Goal: Communication & Community: Share content

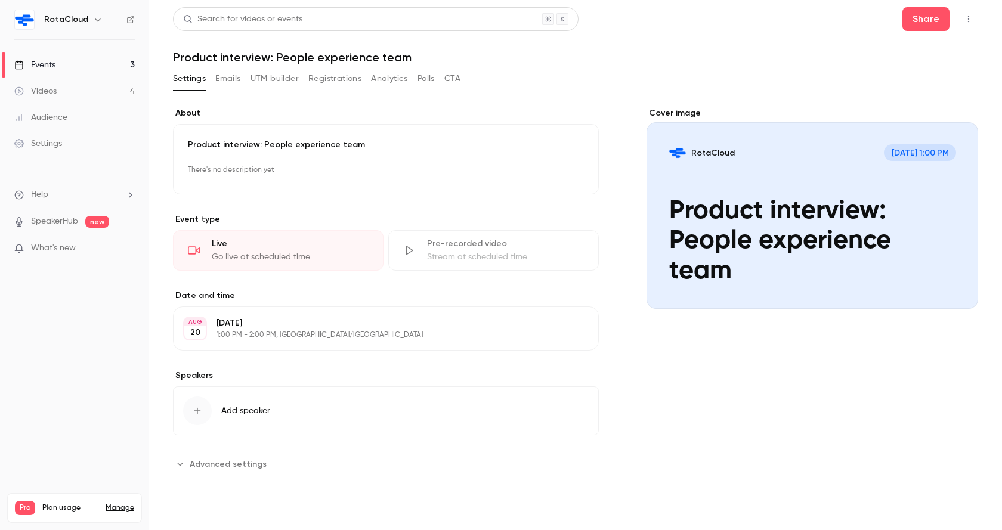
click at [221, 79] on button "Emails" at bounding box center [227, 78] width 25 height 19
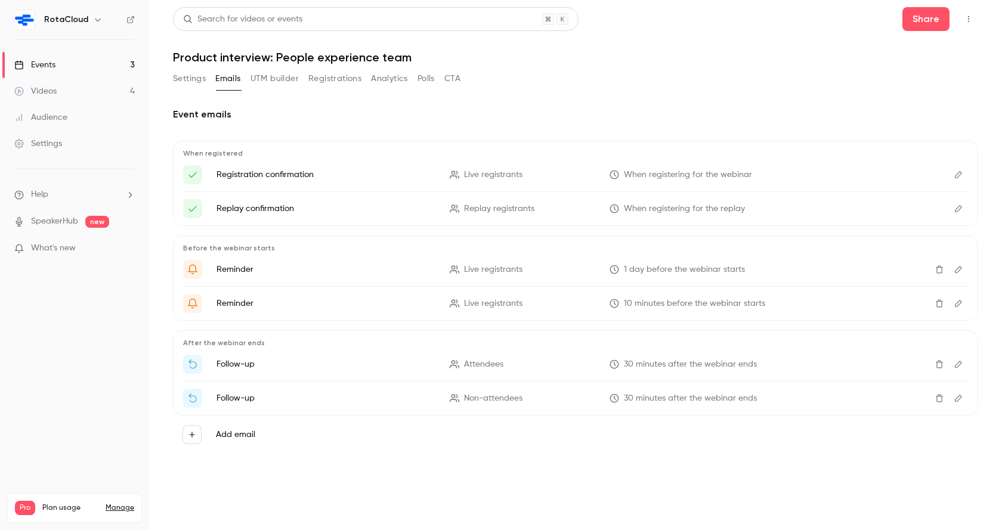
click at [74, 73] on link "Events 3" at bounding box center [74, 65] width 149 height 26
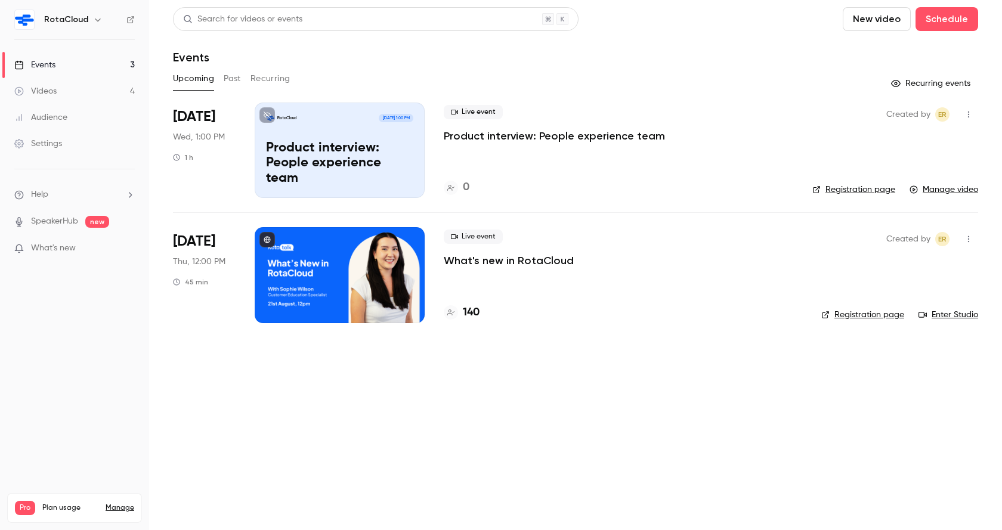
click at [223, 79] on div "Upcoming Past Recurring" at bounding box center [575, 78] width 805 height 19
click at [322, 149] on p "Product interview: People experience team" at bounding box center [339, 164] width 147 height 46
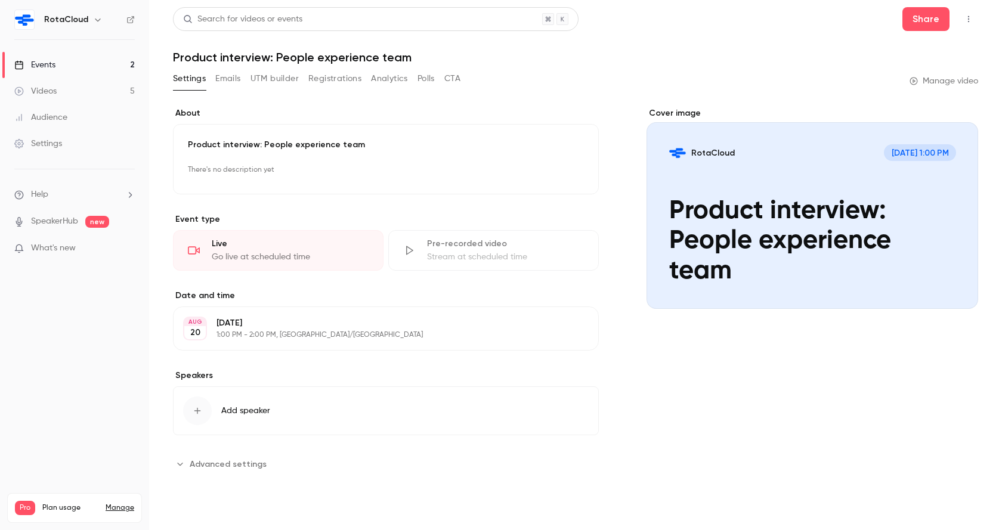
click at [936, 78] on link "Manage video" at bounding box center [944, 81] width 69 height 12
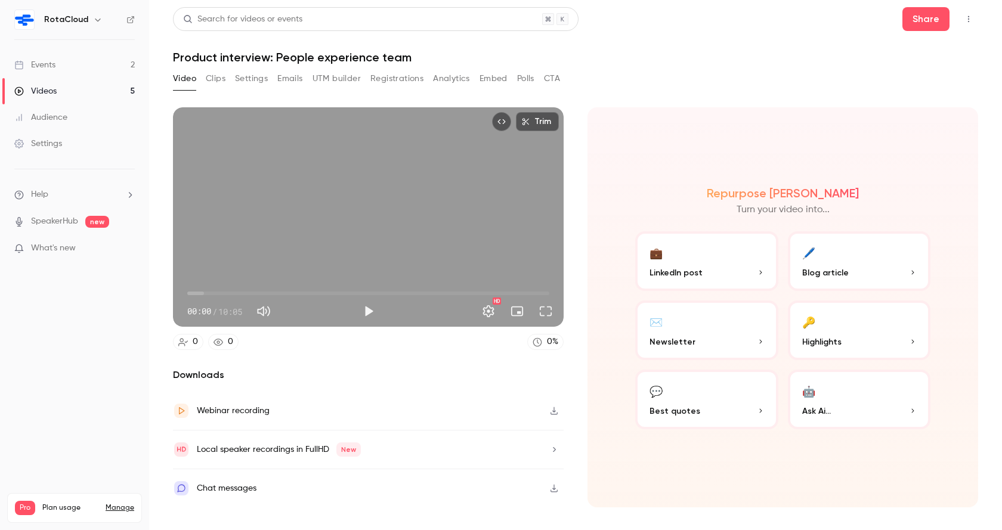
click at [403, 414] on div "Webinar recording" at bounding box center [368, 411] width 391 height 39
click at [415, 442] on div "Local speaker recordings in FullHD New" at bounding box center [368, 450] width 391 height 39
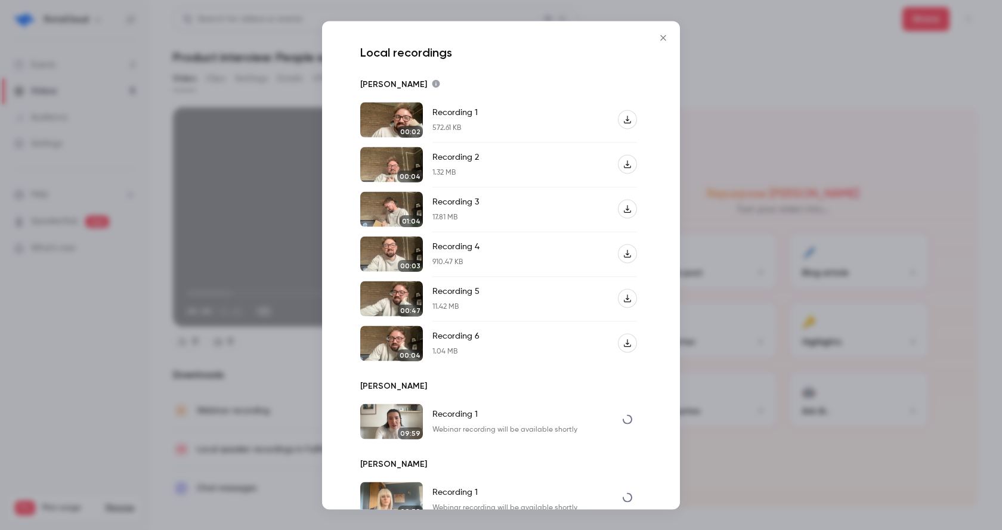
scroll to position [72, 0]
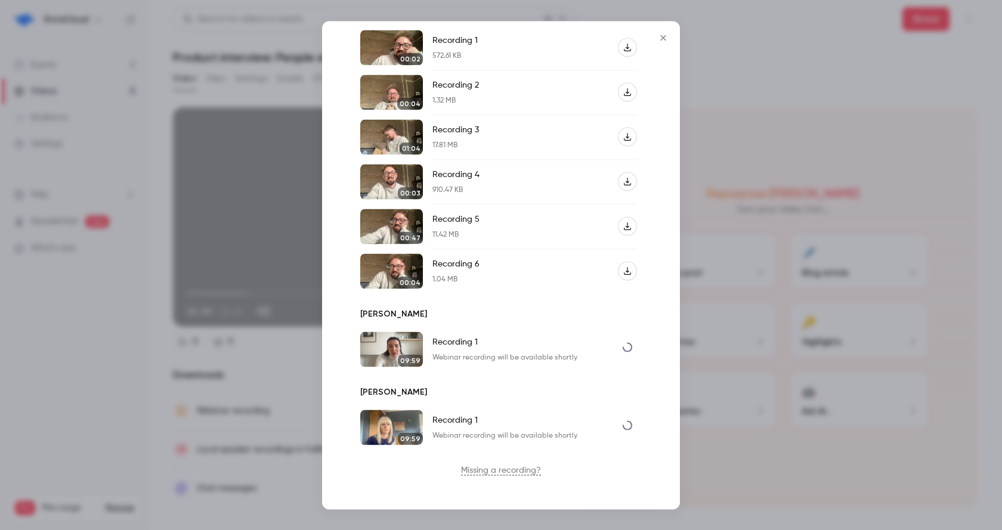
click at [726, 434] on div at bounding box center [501, 265] width 1002 height 530
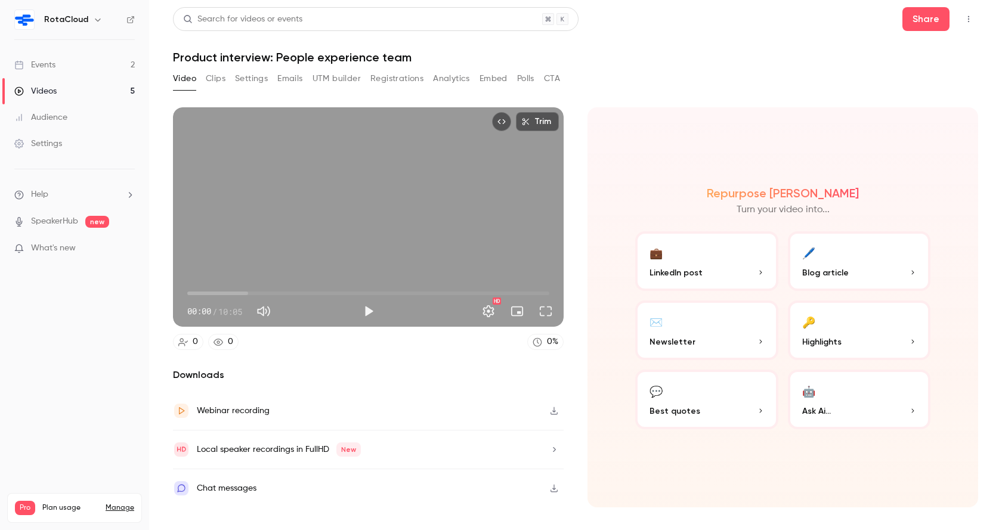
click at [83, 60] on link "Events 2" at bounding box center [74, 65] width 149 height 26
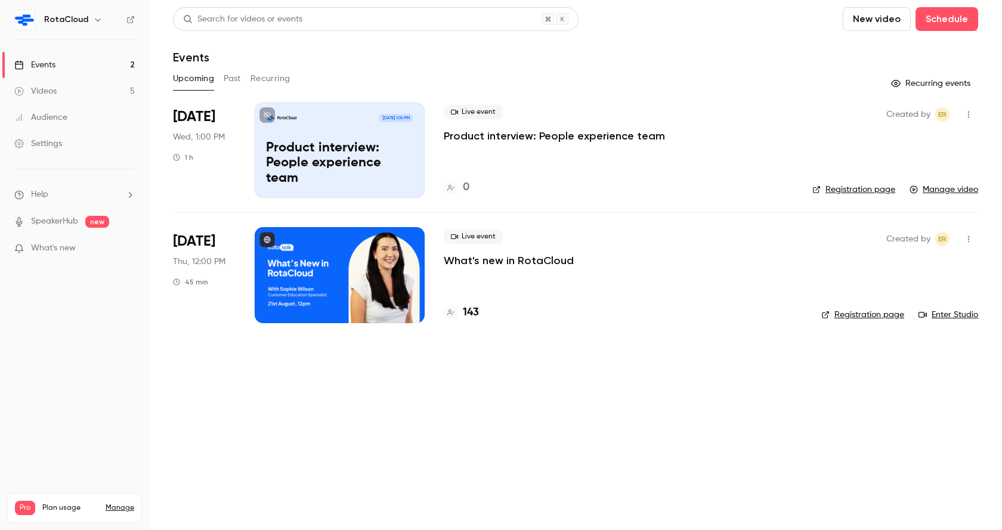
click at [506, 137] on p "Product interview: People experience team" at bounding box center [554, 136] width 221 height 14
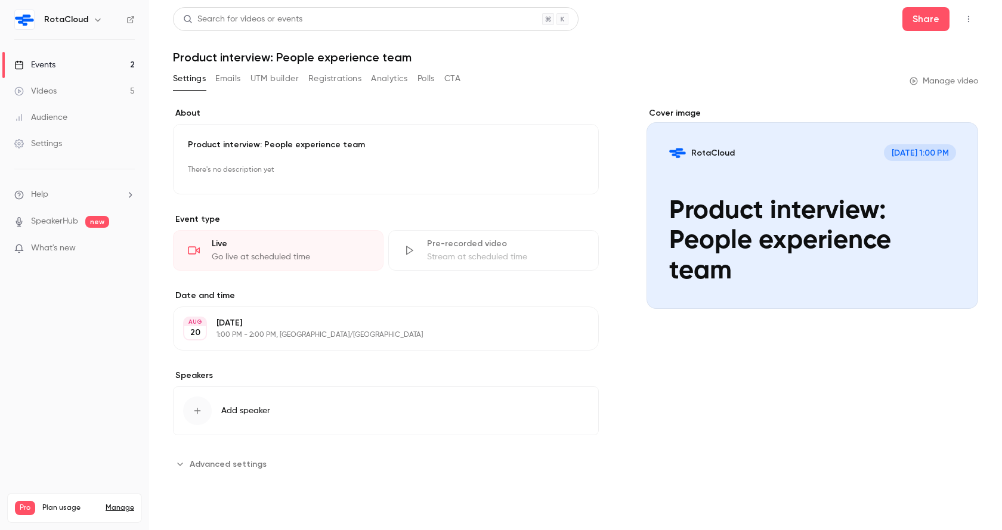
click at [970, 25] on button "button" at bounding box center [968, 19] width 19 height 19
click at [771, 42] on div at bounding box center [501, 265] width 1002 height 530
click at [922, 23] on button "Share" at bounding box center [926, 19] width 47 height 24
click at [964, 25] on button "button" at bounding box center [968, 19] width 19 height 19
click at [971, 20] on icon "button" at bounding box center [969, 19] width 10 height 8
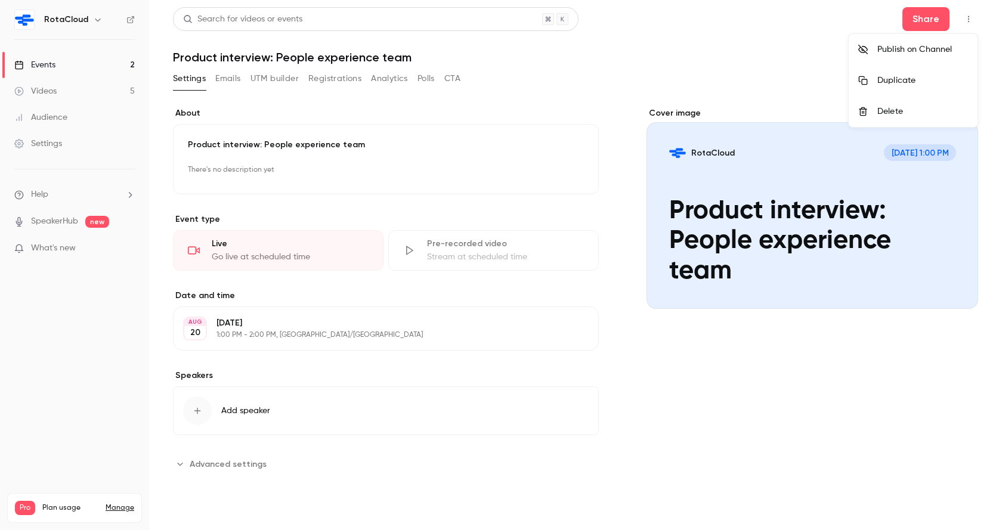
click at [933, 22] on div at bounding box center [501, 265] width 1002 height 530
click at [79, 63] on link "Events 2" at bounding box center [74, 65] width 149 height 26
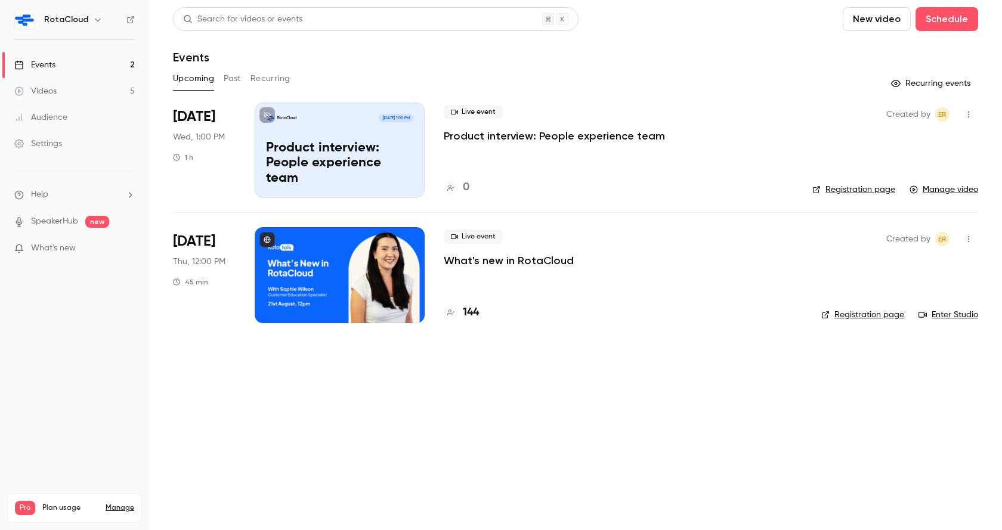
click at [237, 76] on button "Past" at bounding box center [232, 78] width 17 height 19
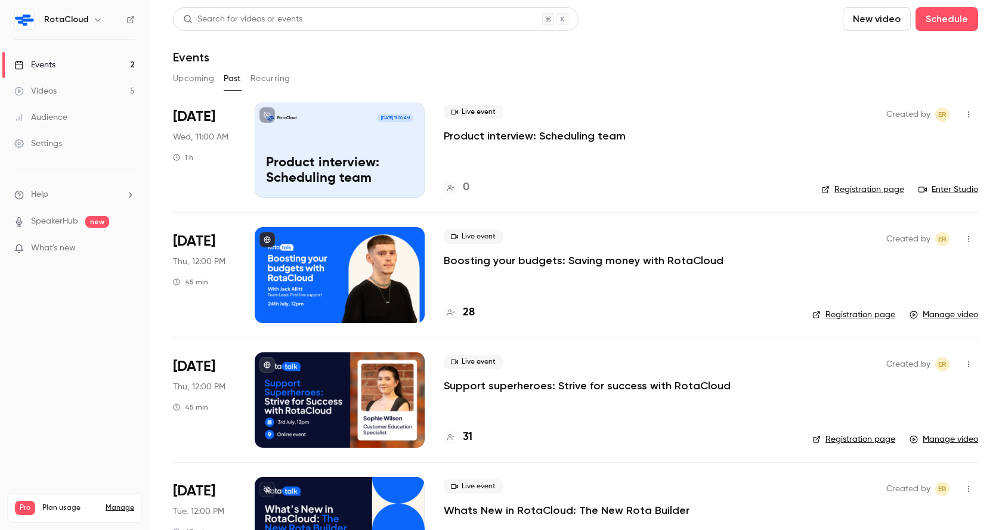
click at [483, 138] on p "Product interview: Scheduling team" at bounding box center [535, 136] width 182 height 14
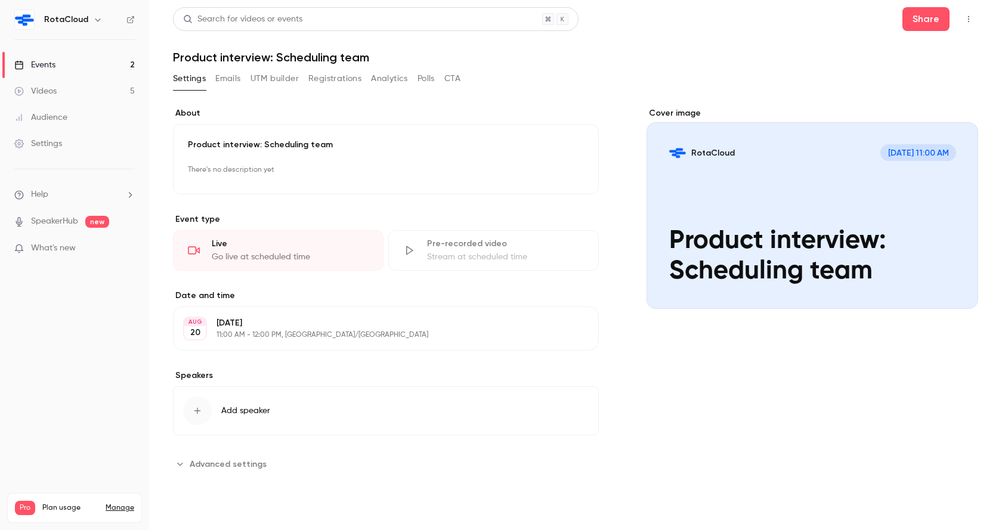
click at [971, 20] on icon "button" at bounding box center [969, 19] width 10 height 8
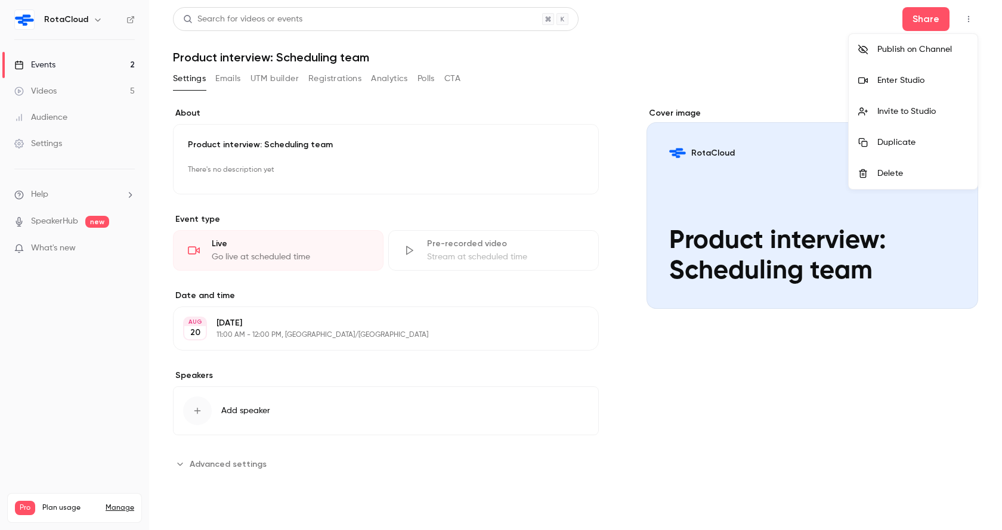
click at [902, 107] on div "Invite to Studio" at bounding box center [923, 112] width 91 height 12
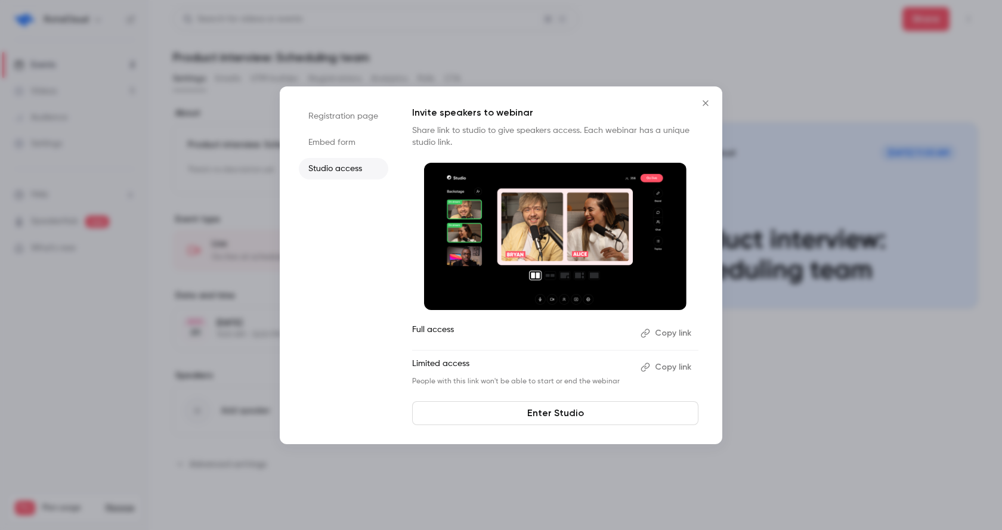
click at [665, 334] on button "Copy link" at bounding box center [667, 333] width 63 height 19
click at [558, 412] on link "Enter Studio" at bounding box center [555, 414] width 286 height 24
click at [702, 99] on icon "Close" at bounding box center [706, 103] width 14 height 10
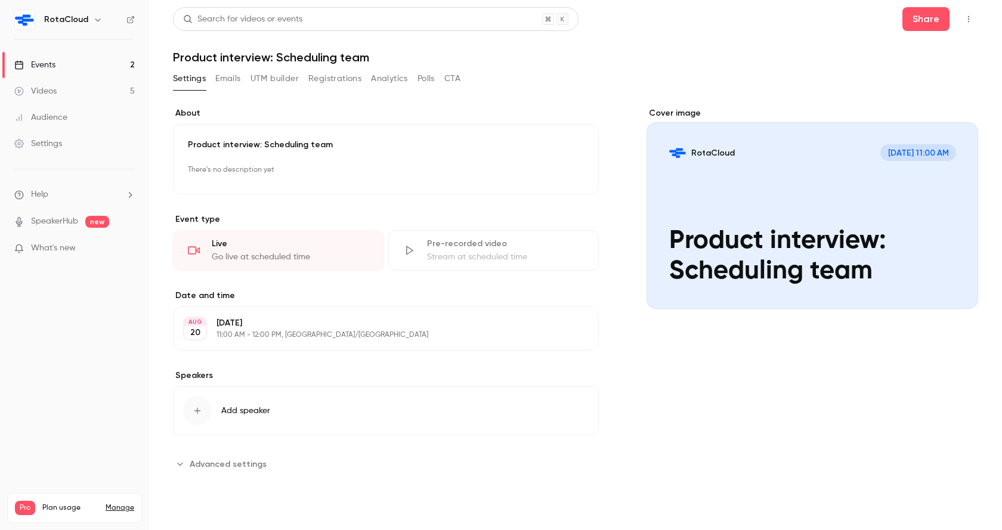
click at [87, 64] on link "Events 2" at bounding box center [74, 65] width 149 height 26
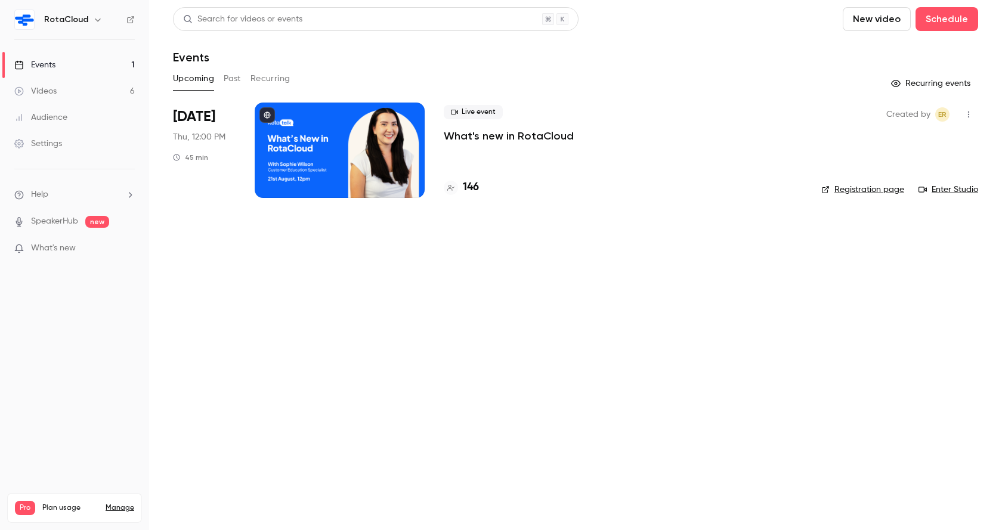
click at [233, 79] on button "Past" at bounding box center [232, 78] width 17 height 19
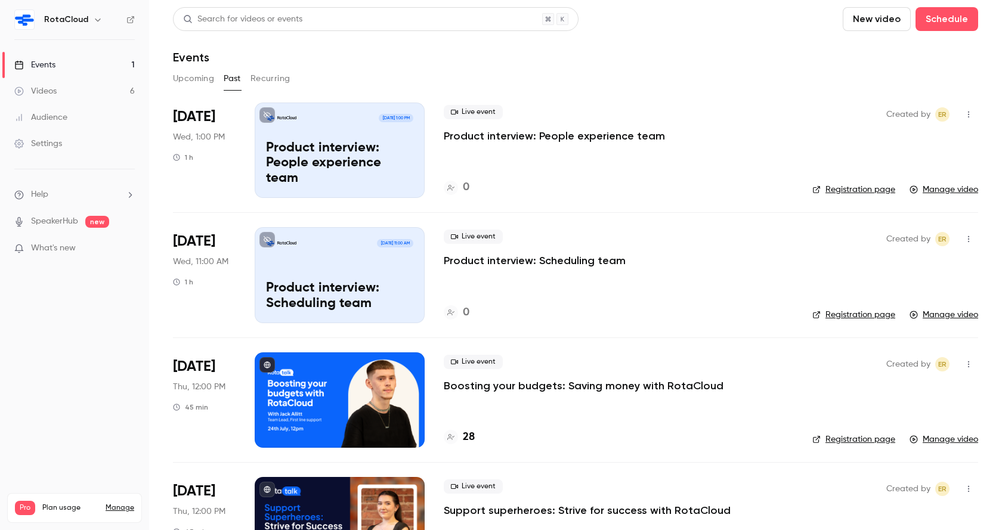
click at [536, 132] on p "Product interview: People experience team" at bounding box center [554, 136] width 221 height 14
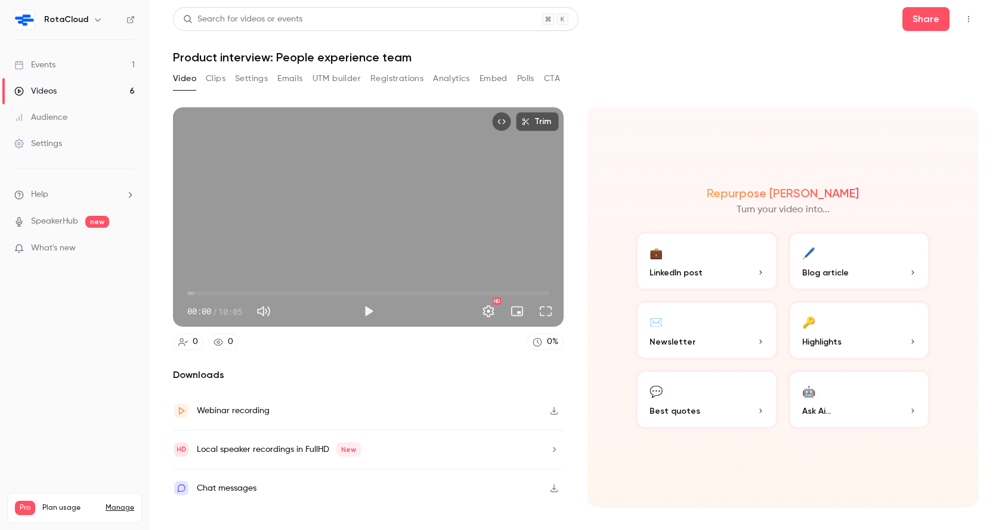
click at [404, 439] on div "Local speaker recordings in FullHD New" at bounding box center [368, 450] width 391 height 39
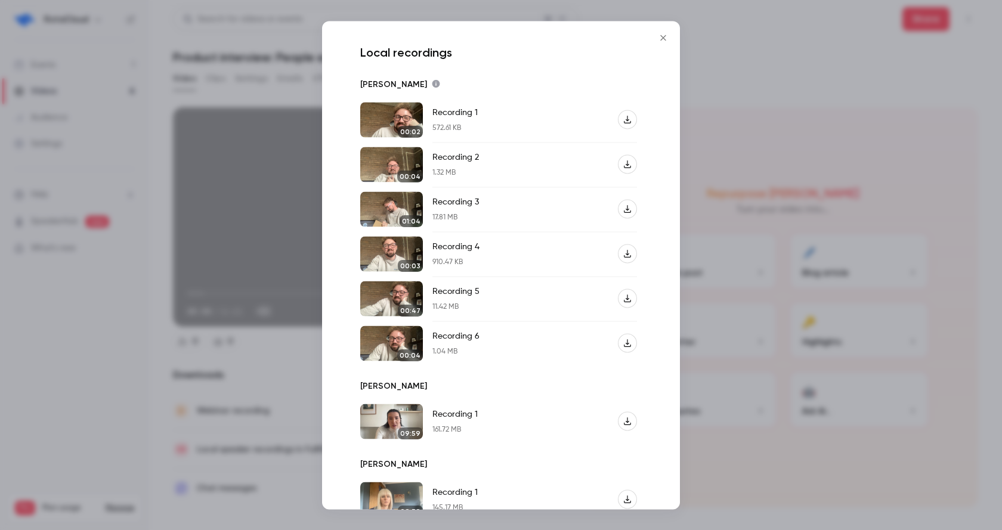
scroll to position [72, 0]
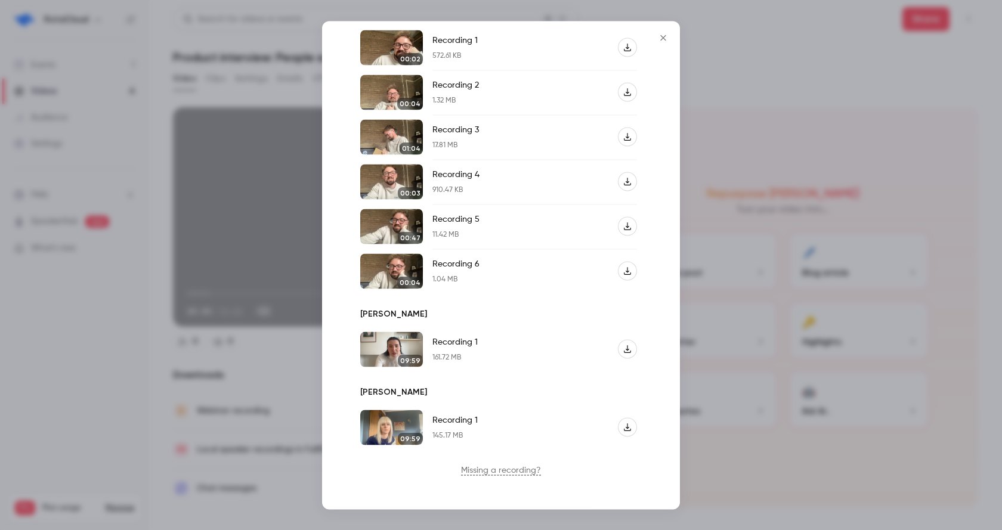
click at [629, 347] on icon "button" at bounding box center [628, 349] width 8 height 8
click at [627, 433] on button "button" at bounding box center [627, 427] width 19 height 19
click at [703, 169] on div at bounding box center [501, 265] width 1002 height 530
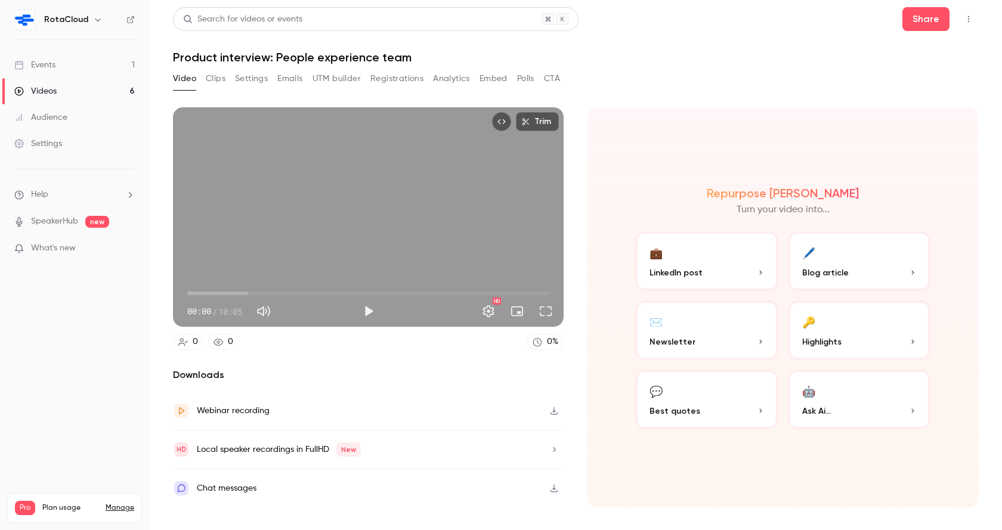
click at [60, 89] on link "Videos 6" at bounding box center [74, 91] width 149 height 26
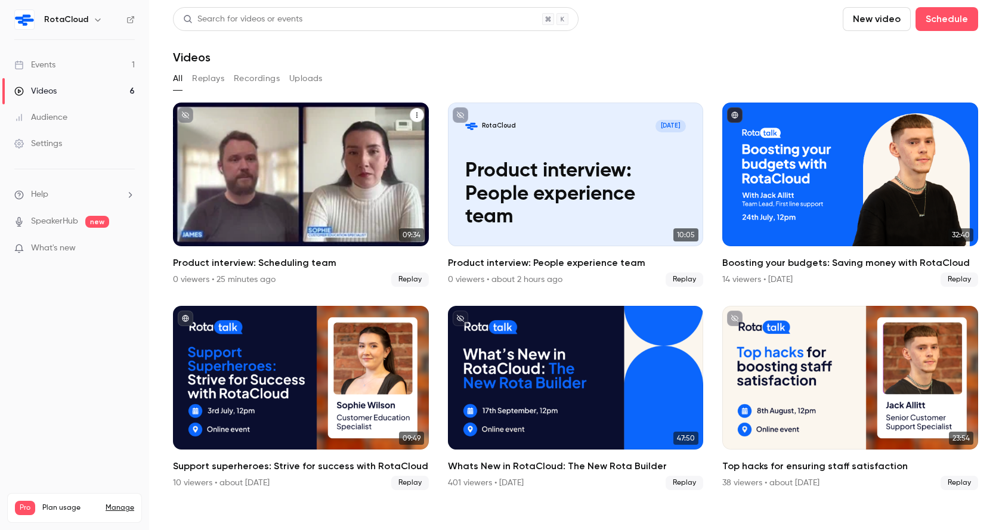
click at [362, 178] on div "RotaCloud [DATE] Product interview: Scheduling team" at bounding box center [301, 175] width 256 height 144
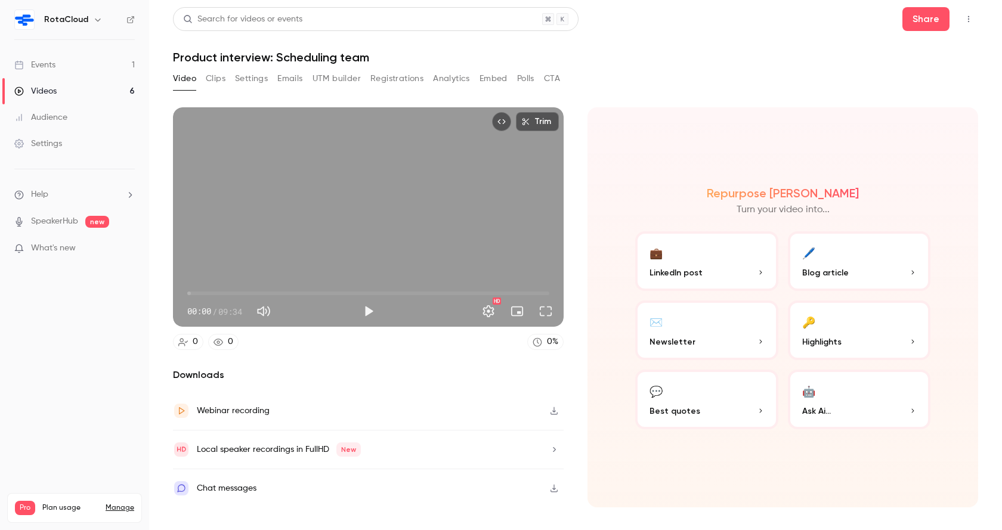
click at [274, 443] on div "Local speaker recordings in FullHD New" at bounding box center [279, 450] width 164 height 14
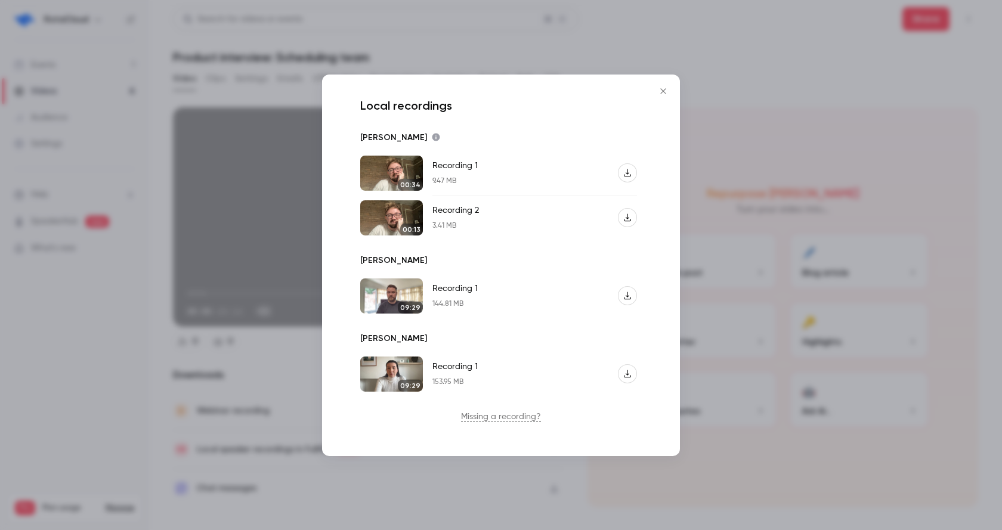
click at [626, 296] on icon "button" at bounding box center [627, 296] width 7 height 8
click at [624, 372] on icon "button" at bounding box center [628, 374] width 8 height 8
